Goal: Task Accomplishment & Management: Complete application form

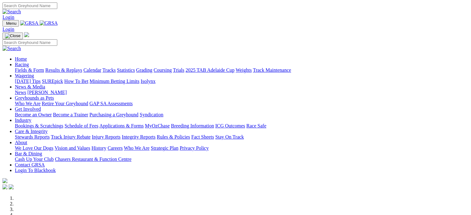
click at [14, 15] on link "Login" at bounding box center [8, 17] width 12 height 5
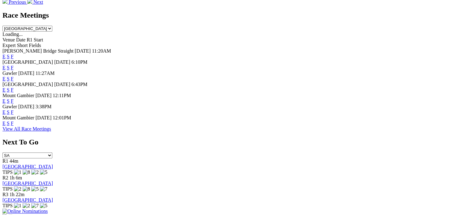
scroll to position [310, 0]
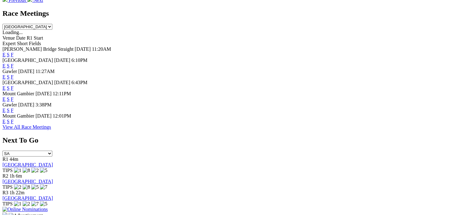
click at [48, 207] on img at bounding box center [24, 210] width 45 height 6
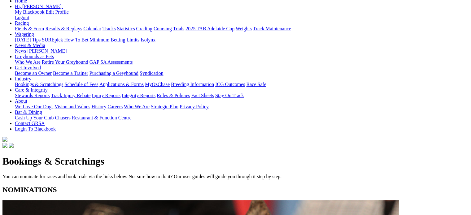
scroll to position [93, 0]
